Goal: Task Accomplishment & Management: Manage account settings

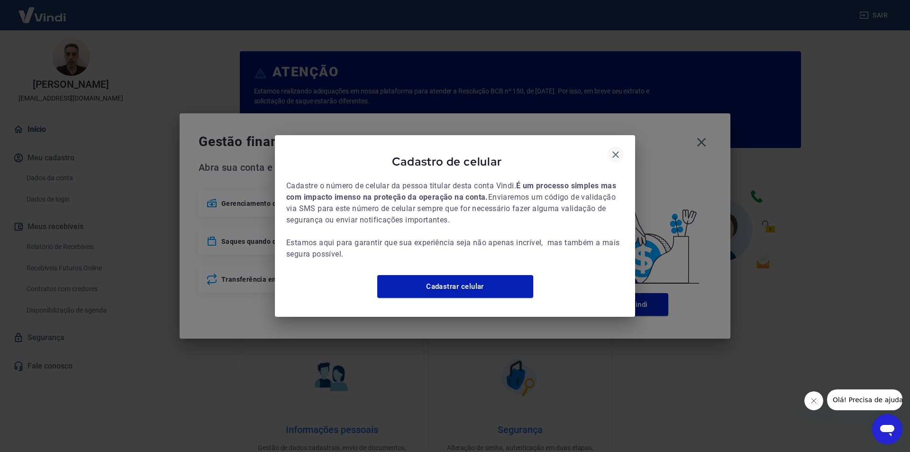
click at [616, 150] on icon "button" at bounding box center [615, 154] width 11 height 11
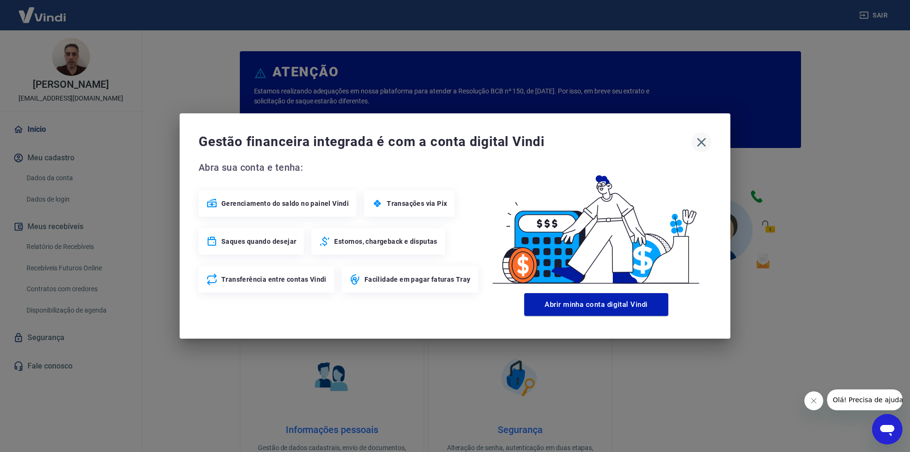
click at [699, 143] on icon "button" at bounding box center [701, 142] width 15 height 15
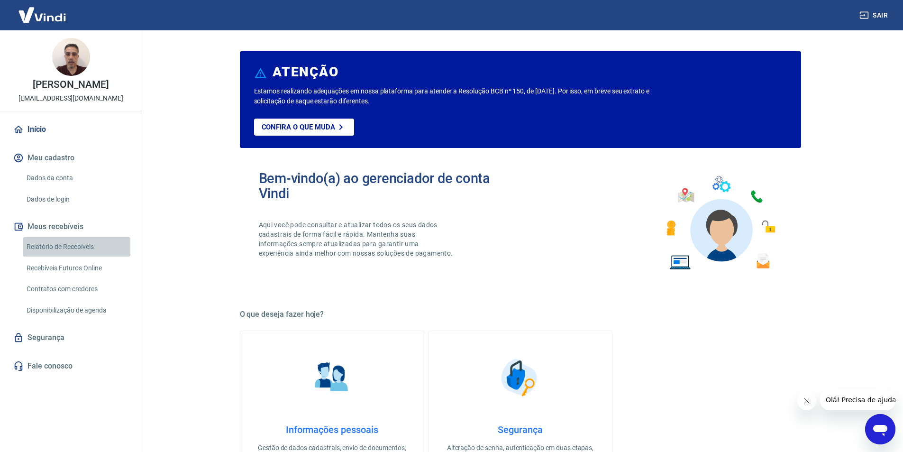
click at [64, 255] on link "Relatório de Recebíveis" at bounding box center [77, 246] width 108 height 19
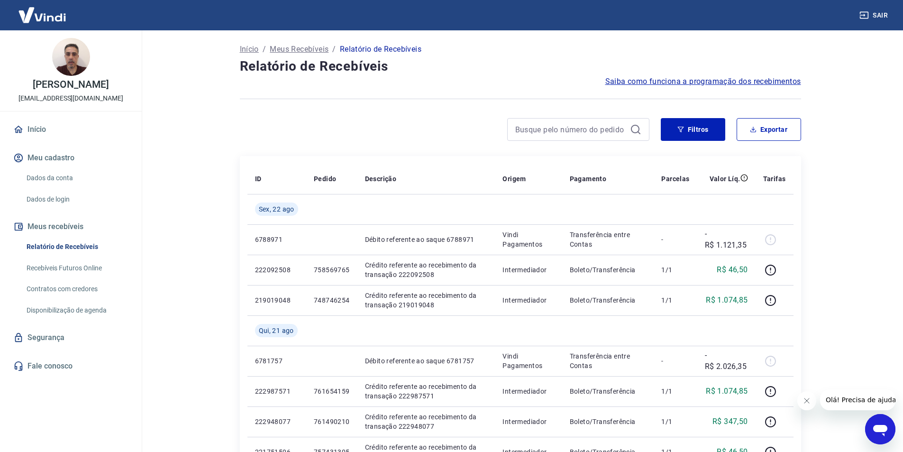
click at [197, 198] on main "Início / Meus Recebíveis / Relatório de Recebíveis Relatório de Recebíveis Saib…" at bounding box center [521, 241] width 766 height 422
click at [830, 129] on main "Início / Meus Recebíveis / Relatório de Recebíveis Relatório de Recebíveis Saib…" at bounding box center [521, 241] width 766 height 422
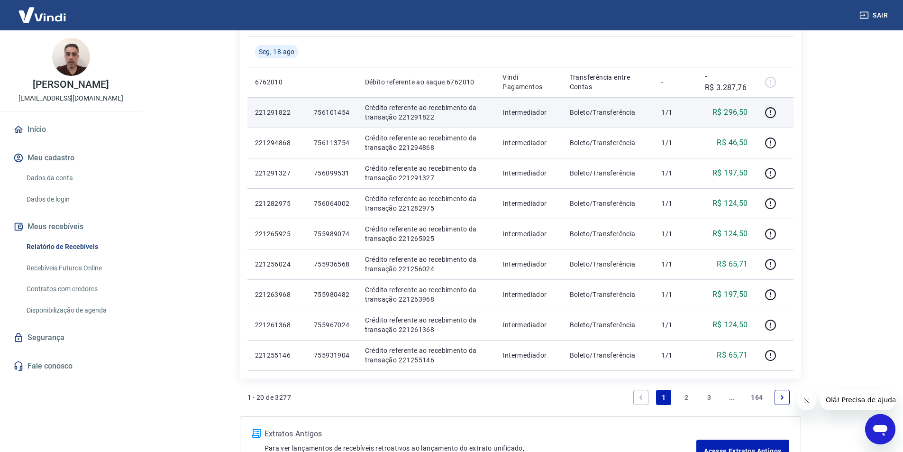
scroll to position [569, 0]
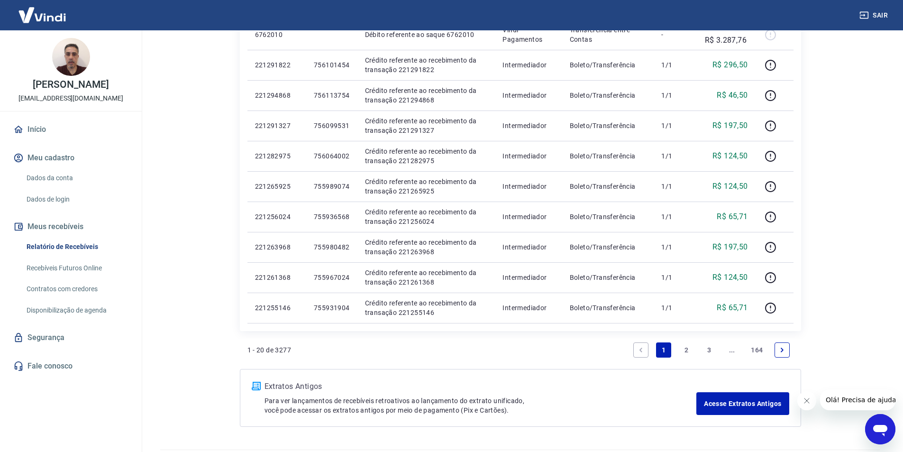
click at [785, 351] on icon "Next page" at bounding box center [782, 350] width 7 height 7
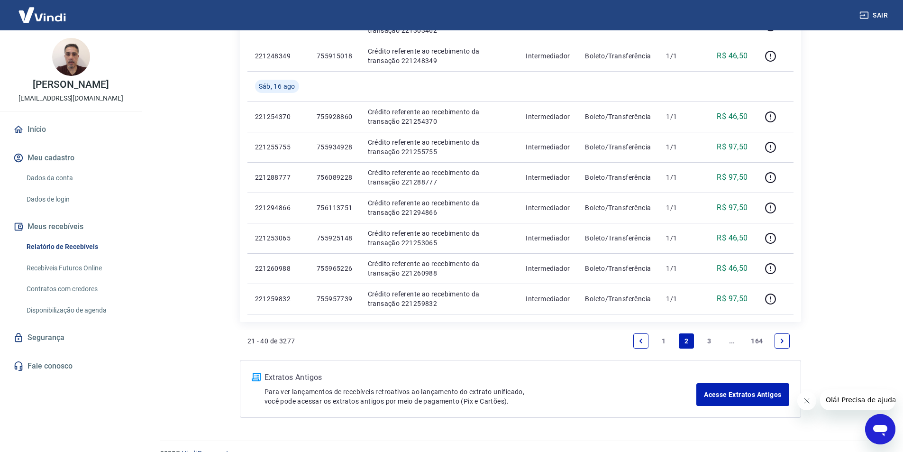
scroll to position [596, 0]
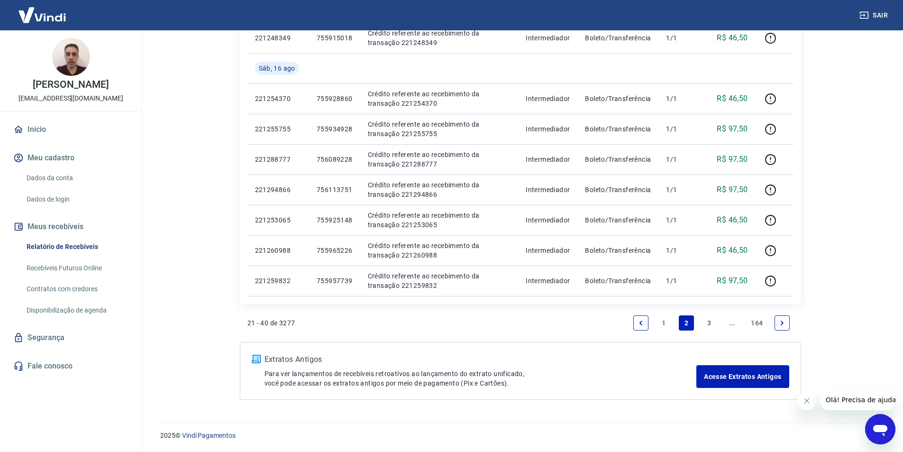
click at [783, 322] on icon "Next page" at bounding box center [782, 323] width 7 height 7
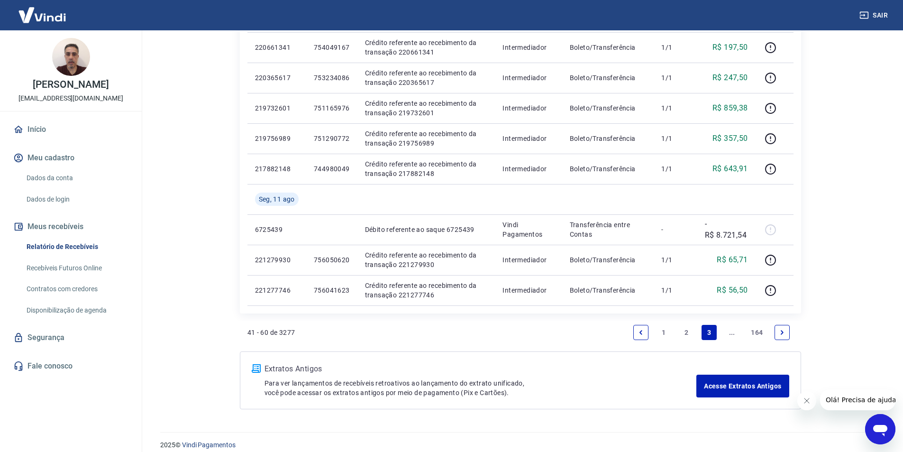
scroll to position [596, 0]
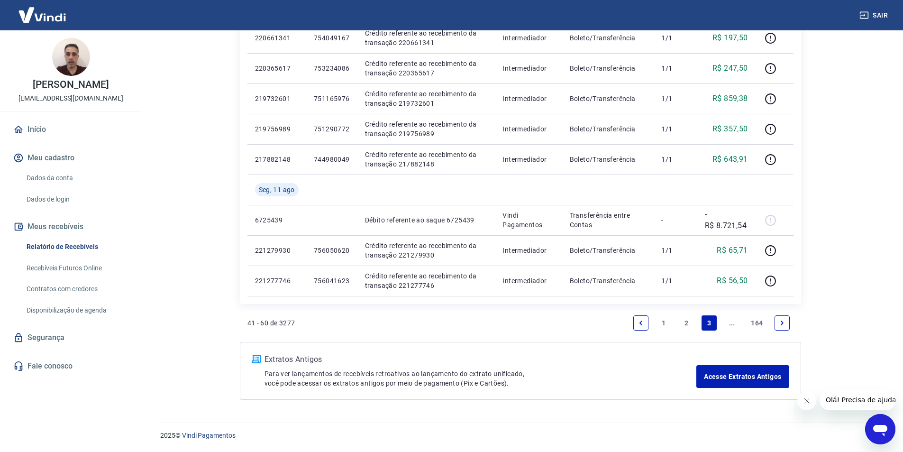
click at [687, 321] on link "2" at bounding box center [686, 322] width 15 height 15
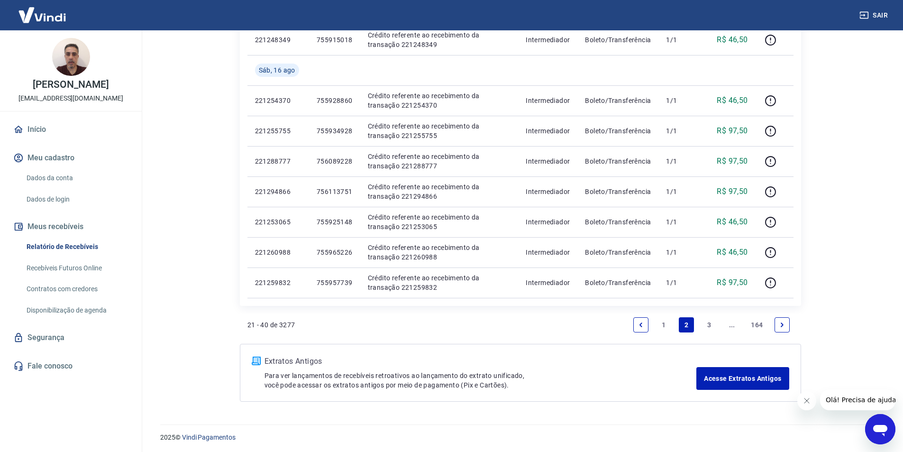
scroll to position [596, 0]
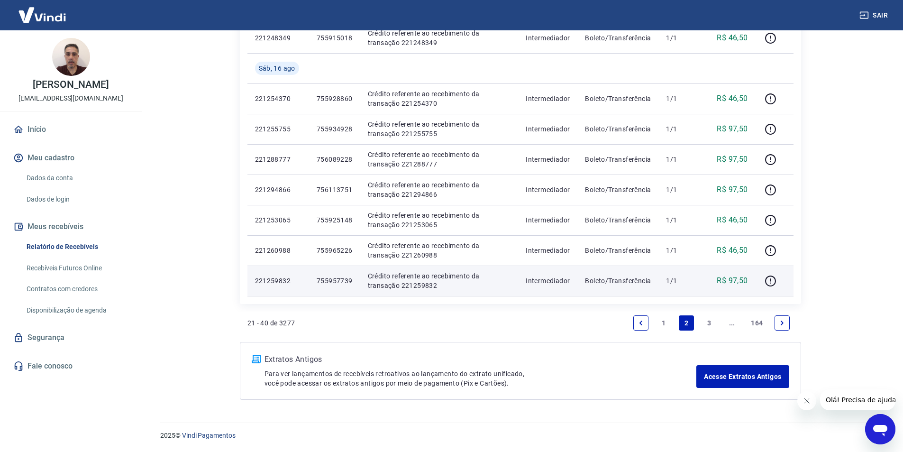
click at [322, 280] on p "755957739" at bounding box center [335, 280] width 36 height 9
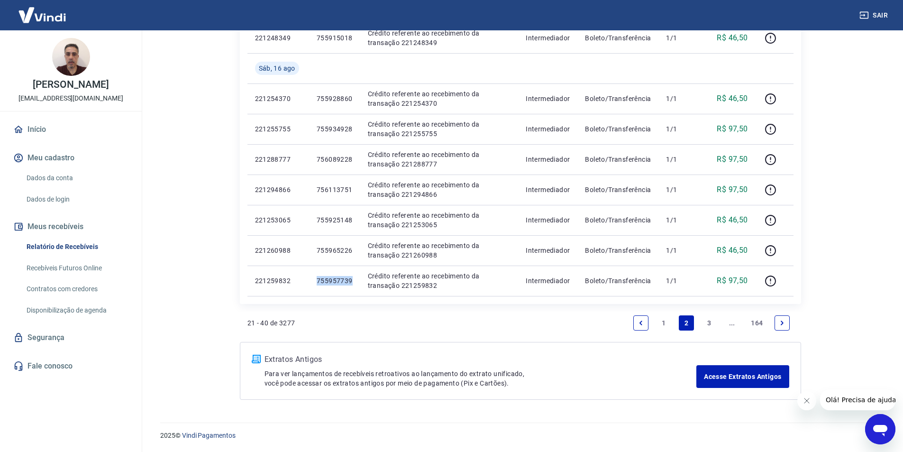
copy p "755957739"
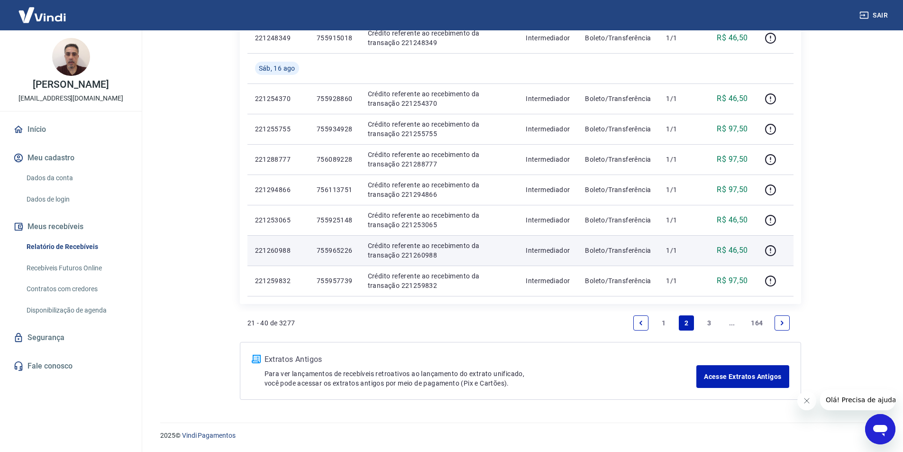
click at [341, 247] on p "755965226" at bounding box center [335, 250] width 36 height 9
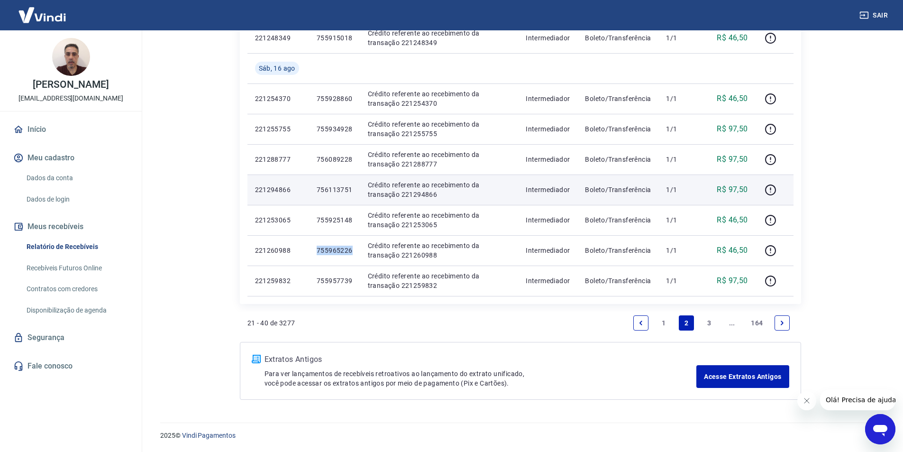
copy p "755965226"
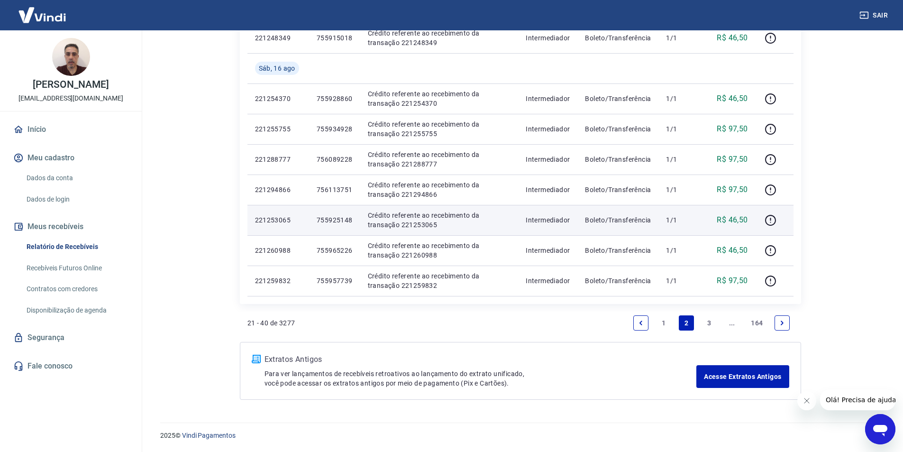
click at [342, 218] on p "755925148" at bounding box center [335, 219] width 36 height 9
copy p "755925148"
